Goal: Task Accomplishment & Management: Complete application form

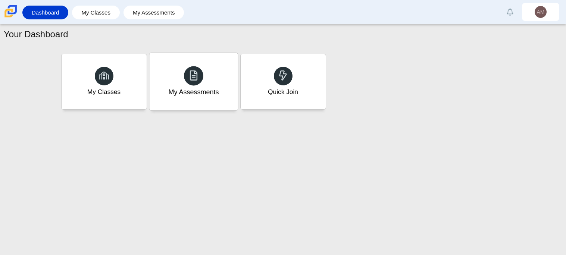
click at [184, 100] on div "My Assessments" at bounding box center [193, 81] width 88 height 57
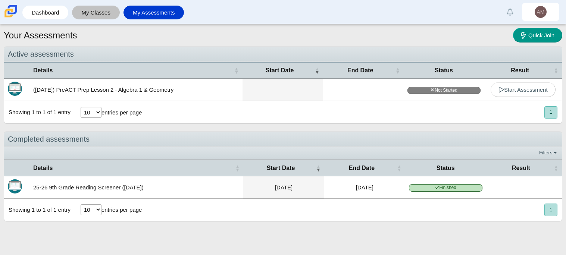
click at [95, 10] on link "My Classes" at bounding box center [96, 13] width 40 height 14
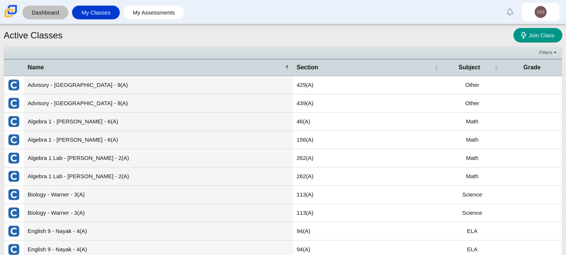
click at [45, 16] on link "Dashboard" at bounding box center [45, 13] width 38 height 14
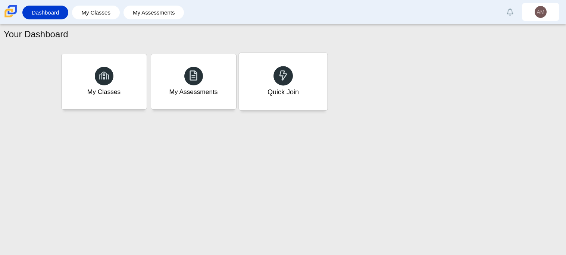
click at [253, 82] on div "Quick Join" at bounding box center [283, 81] width 88 height 57
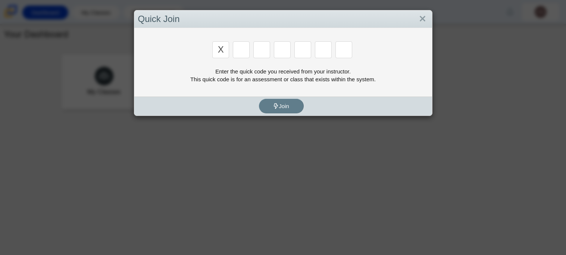
type input "x"
type input "d"
type input "5"
type input "4"
type input "v"
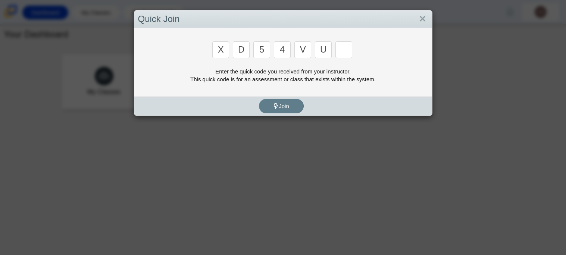
type input "u"
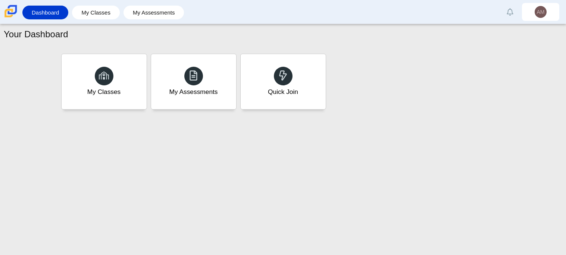
type input "t"
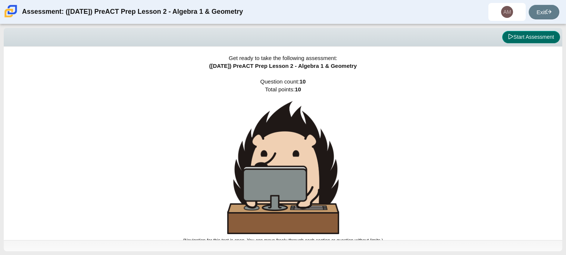
click at [513, 39] on button "Start Assessment" at bounding box center [531, 37] width 58 height 13
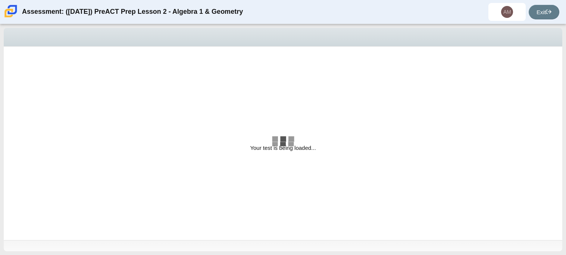
select select "bbf5d072-3e0b-44c4-9a12-6e7c9033f65b"
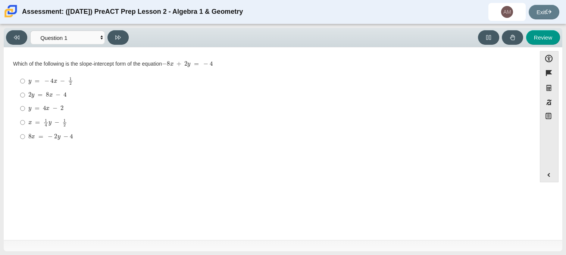
click at [65, 94] on mjx-c "Assessment items" at bounding box center [64, 95] width 3 height 4
click at [25, 94] on input "2 y = 8 x − 4 2 y = 8 x − 4" at bounding box center [22, 94] width 5 height 13
radio input "true"
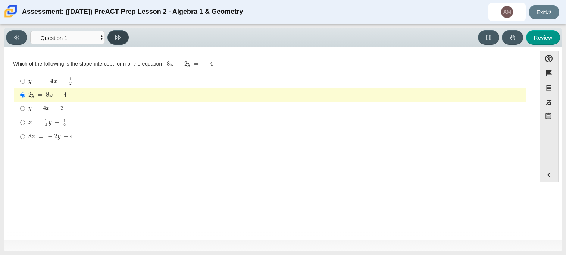
click at [116, 31] on button at bounding box center [117, 37] width 21 height 15
select select "ed62e223-81bd-4cbf-ab48-ab975844bd1f"
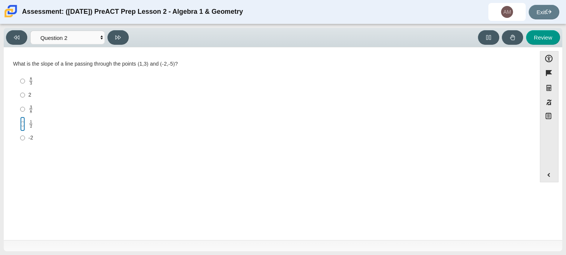
click at [24, 120] on input "1 2 1 half" at bounding box center [22, 124] width 5 height 15
radio input "true"
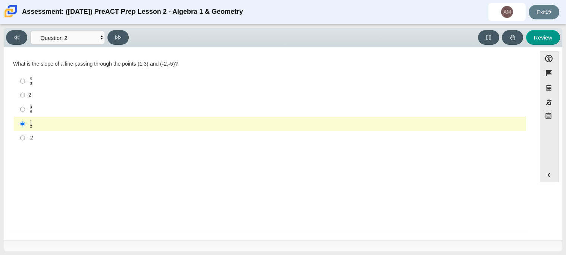
click at [45, 97] on div "2" at bounding box center [275, 94] width 495 height 7
click at [25, 97] on input "2 2" at bounding box center [22, 94] width 5 height 13
radio input "true"
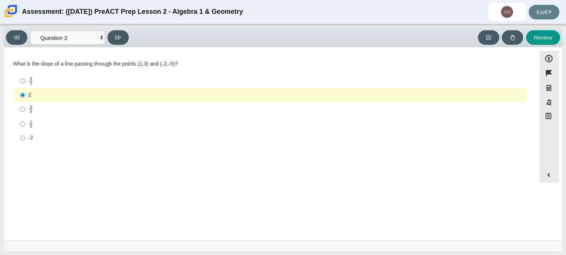
click at [53, 133] on label "-2 -2" at bounding box center [270, 137] width 511 height 13
click at [25, 133] on input "-2 -2" at bounding box center [22, 137] width 5 height 13
radio input "true"
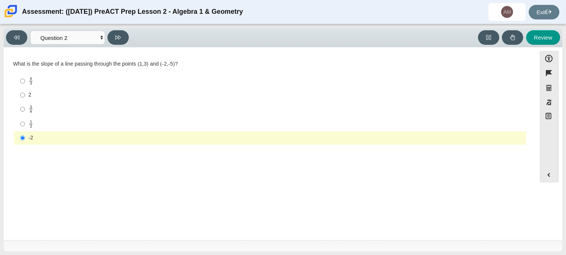
click at [62, 99] on label "2 2" at bounding box center [270, 94] width 511 height 13
click at [25, 99] on input "2 2" at bounding box center [22, 94] width 5 height 13
radio input "true"
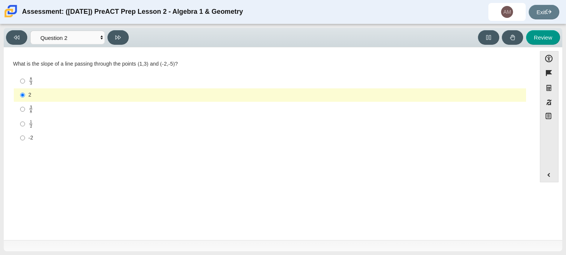
click at [62, 140] on div "-2" at bounding box center [275, 137] width 495 height 7
click at [25, 140] on input "-2 -2" at bounding box center [22, 137] width 5 height 13
radio input "true"
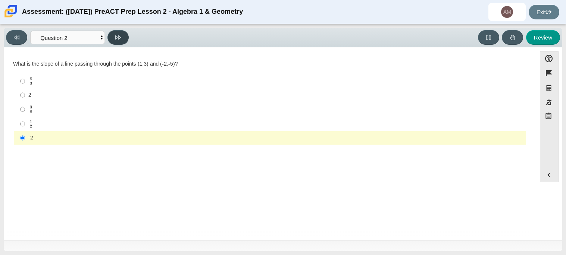
click at [117, 40] on icon at bounding box center [118, 38] width 6 height 6
select select "97f4f5fa-a52e-4fed-af51-565bfcdf47cb"
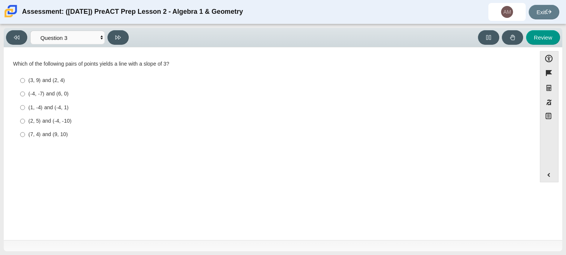
click at [53, 93] on div "(-4, -7) and (6, 0)" at bounding box center [275, 93] width 495 height 7
click at [25, 93] on input "(-4, -7) and (6, 0) (-4, -7) and (6, 0)" at bounding box center [22, 93] width 5 height 13
radio input "true"
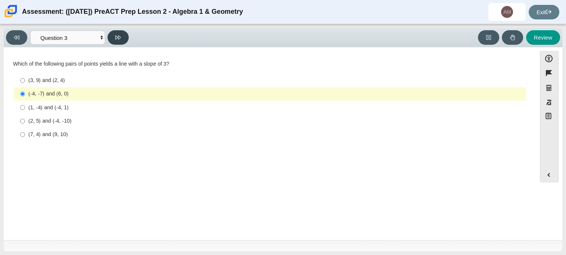
click at [122, 37] on button at bounding box center [117, 37] width 21 height 15
select select "89427bb7-e313-4f00-988f-8b8255897029"
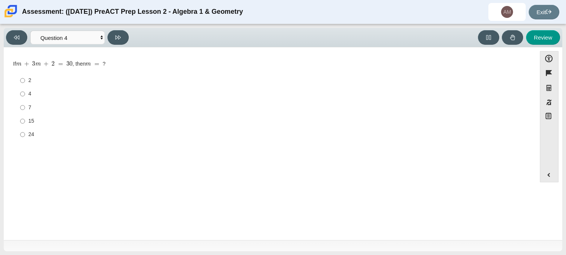
click at [34, 123] on div "15" at bounding box center [275, 121] width 495 height 7
click at [25, 123] on input "15 15" at bounding box center [22, 121] width 5 height 13
radio input "true"
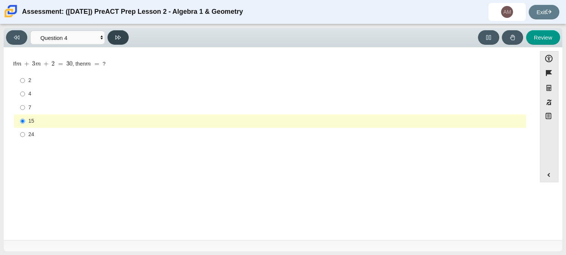
click at [116, 42] on button at bounding box center [117, 37] width 21 height 15
select select "489dcffd-4e6a-49cf-a9d6-ad1d4a911a4e"
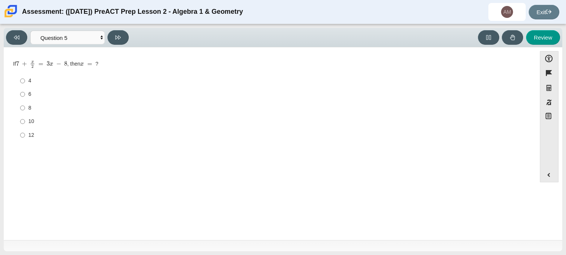
click at [32, 93] on div "6" at bounding box center [275, 94] width 495 height 7
click at [25, 93] on input "6 6" at bounding box center [22, 94] width 5 height 13
radio input "true"
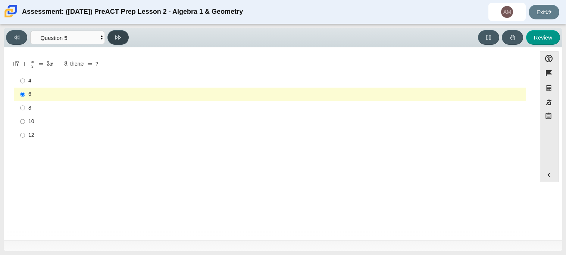
click at [122, 35] on button at bounding box center [117, 37] width 21 height 15
select select "210571de-36a6-4d8e-a361-ceff8ef801dc"
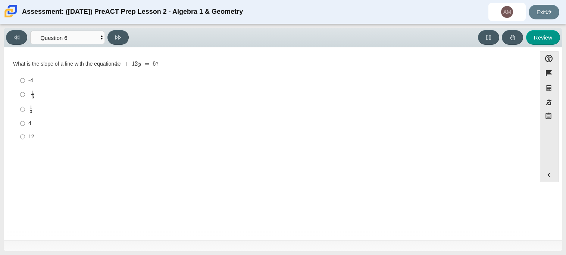
click at [37, 122] on div "4" at bounding box center [275, 123] width 495 height 7
click at [25, 122] on input "4 4" at bounding box center [22, 123] width 5 height 13
radio input "true"
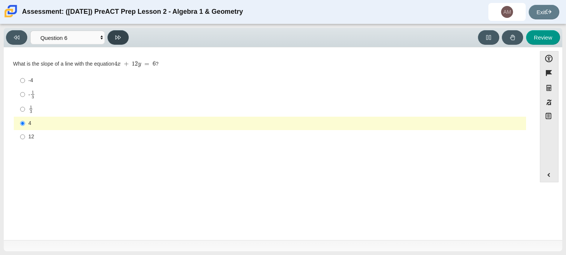
click at [120, 44] on button at bounding box center [117, 37] width 21 height 15
select select "ec95ace6-bebc-42b8-9428-40567494d4da"
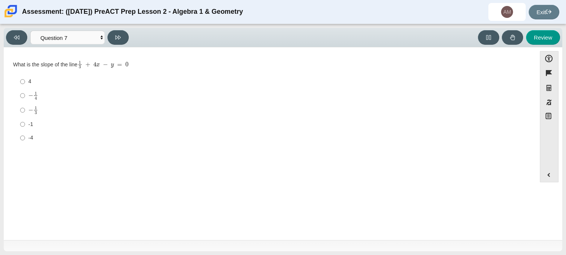
click at [28, 108] on label "− 1 3 negative 1 third" at bounding box center [270, 110] width 511 height 15
click at [25, 108] on input "− 1 3 negative 1 third" at bounding box center [22, 110] width 5 height 15
radio input "true"
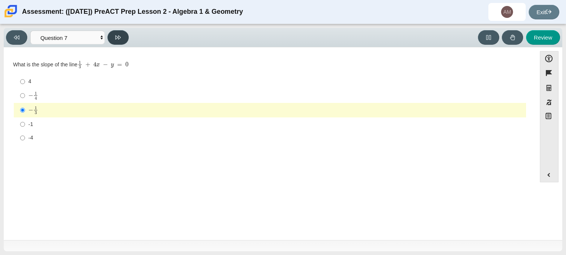
click at [115, 38] on icon at bounding box center [118, 38] width 6 height 6
select select "ce81fe10-bf29-4b5e-8bd7-4f47f2fed4d8"
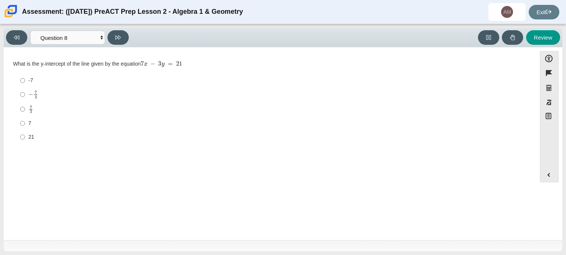
click at [19, 107] on label "7 3 7 thirds" at bounding box center [270, 109] width 511 height 15
click at [20, 107] on input "7 3 7 thirds" at bounding box center [22, 109] width 5 height 15
radio input "true"
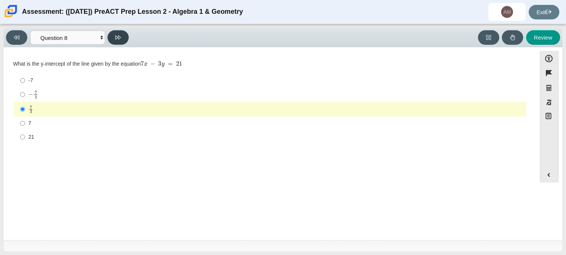
click at [112, 34] on button at bounding box center [117, 37] width 21 height 15
select select "14773eaf-2ca1-47ae-afe7-a624a56f34b3"
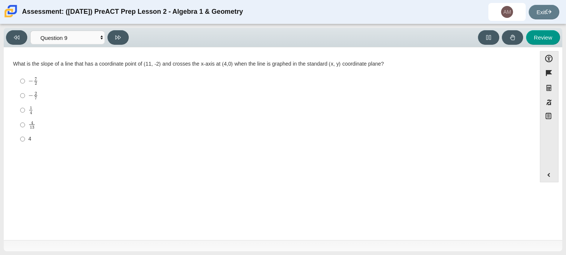
click at [29, 105] on mjx-container "1 4" at bounding box center [30, 110] width 5 height 14
click at [25, 105] on input "1 4 1 fourth" at bounding box center [22, 110] width 5 height 15
radio input "true"
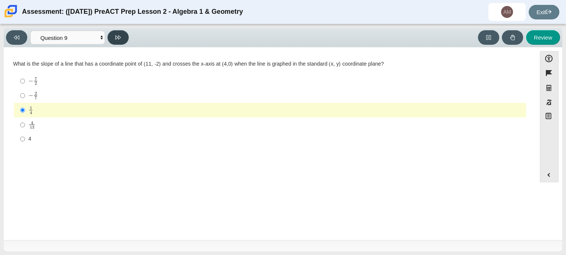
click at [118, 41] on button at bounding box center [117, 37] width 21 height 15
select select "96b71634-eacb-4f7e-8aef-411727d9bcba"
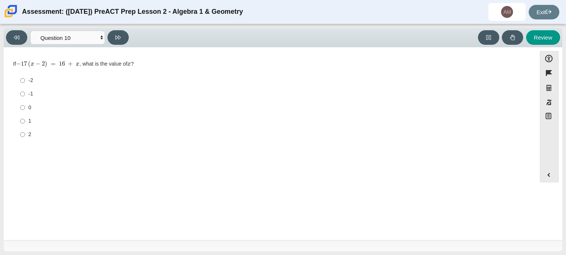
click at [38, 135] on div "2" at bounding box center [275, 134] width 495 height 7
click at [25, 135] on input "2 2" at bounding box center [22, 134] width 5 height 13
radio input "true"
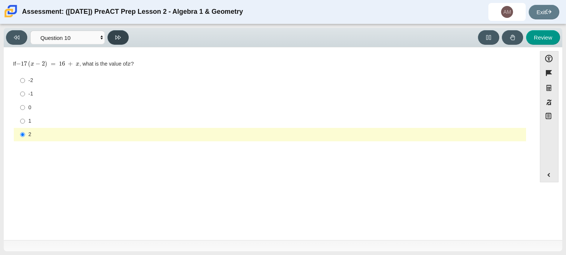
click at [124, 40] on button at bounding box center [117, 37] width 21 height 15
select select "review"
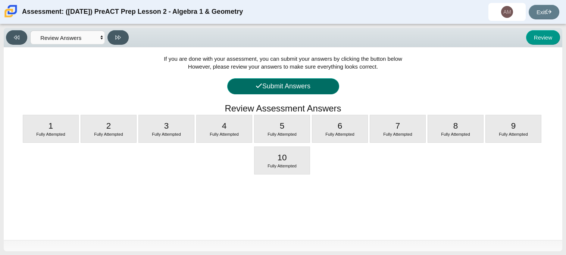
click at [264, 90] on button "Submit Answers" at bounding box center [283, 86] width 112 height 16
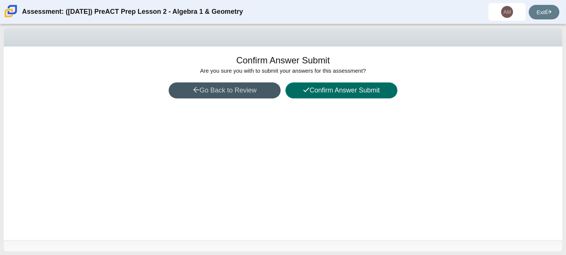
click at [291, 94] on button "Confirm Answer Submit" at bounding box center [341, 90] width 112 height 16
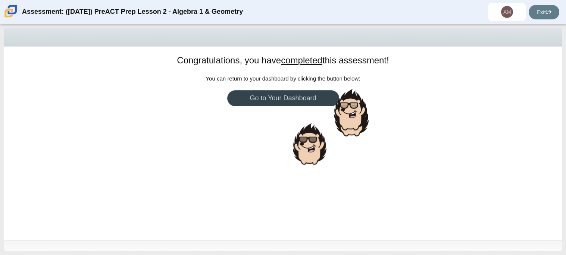
click at [291, 94] on link "Go to Your Dashboard" at bounding box center [283, 98] width 112 height 16
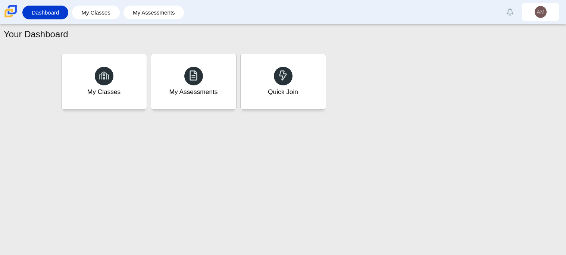
click at [155, 20] on li "My Assessments" at bounding box center [156, 12] width 65 height 17
click at [154, 17] on link "My Assessments" at bounding box center [153, 13] width 53 height 14
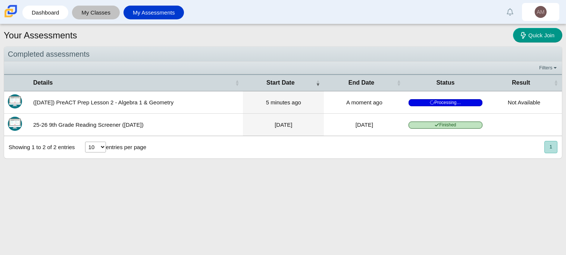
click at [114, 9] on link "My Classes" at bounding box center [96, 13] width 40 height 14
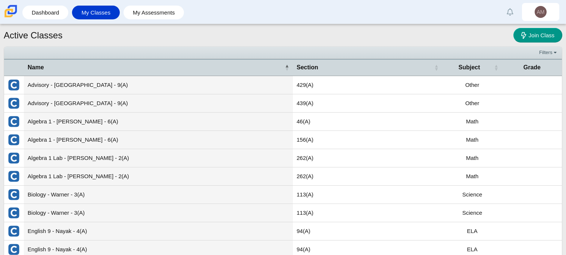
click at [153, 5] on li "My Assessments" at bounding box center [156, 12] width 65 height 17
click at [153, 8] on link "My Assessments" at bounding box center [153, 13] width 53 height 14
